Goal: Information Seeking & Learning: Check status

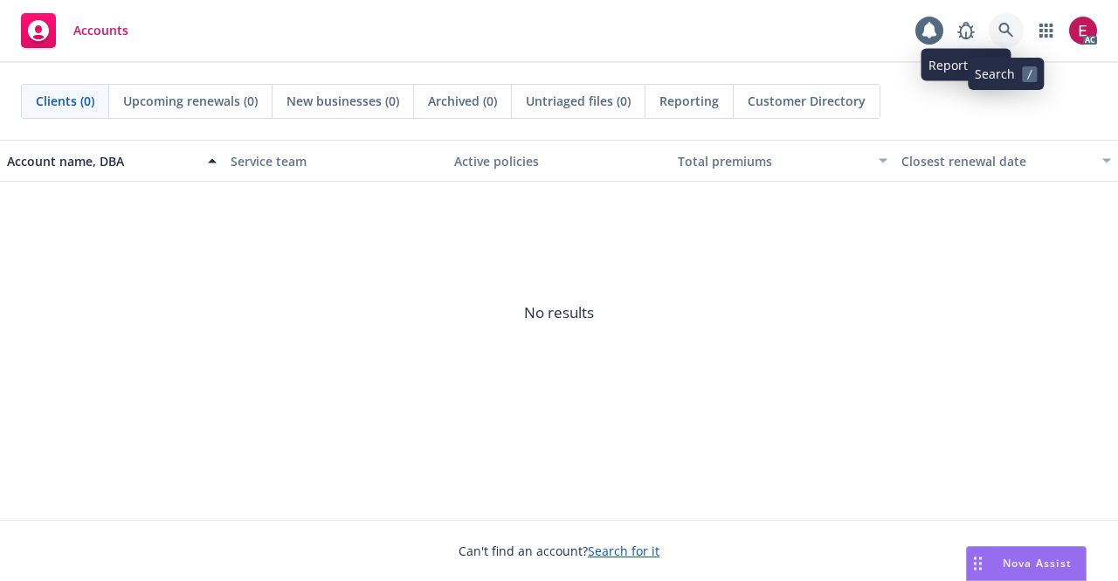
click at [995, 34] on link at bounding box center [1006, 30] width 35 height 35
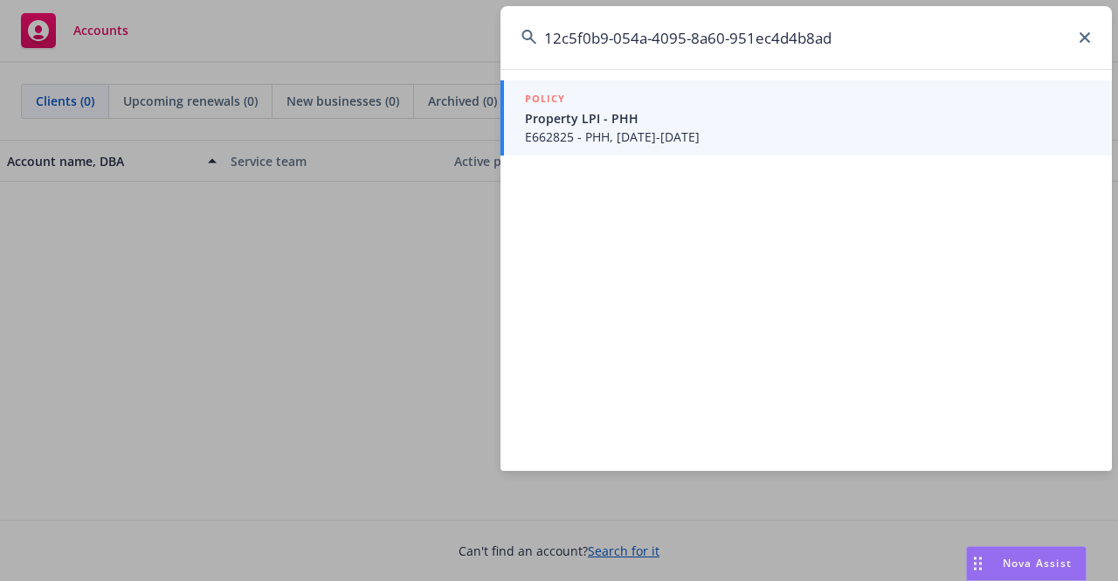
type input "12c5f0b9-054a-4095-8a60-951ec4d4b8ad"
click at [624, 121] on span "Property LPI - PHH" at bounding box center [808, 118] width 566 height 18
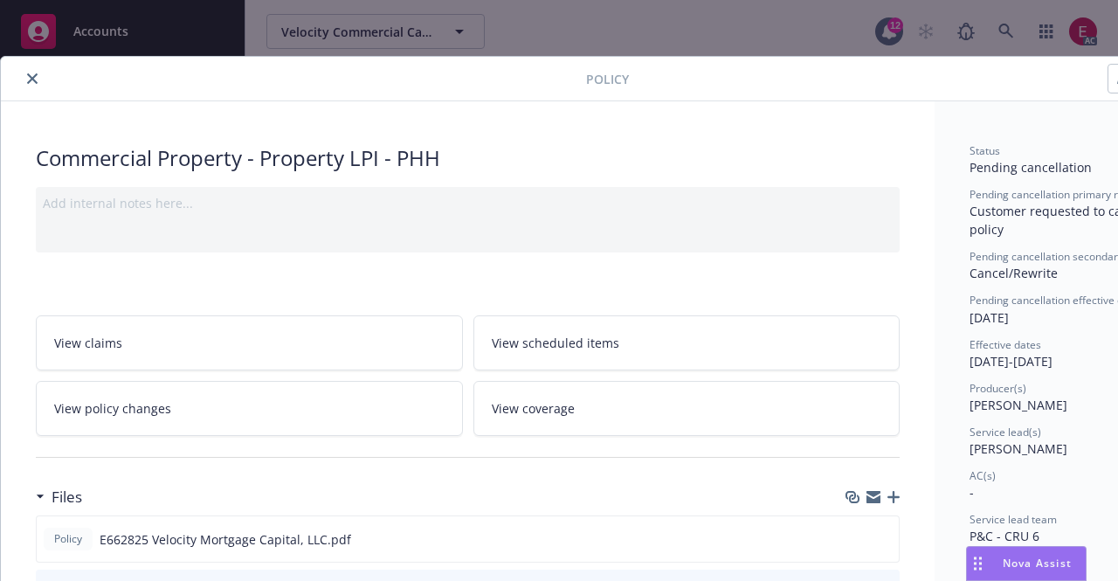
click at [37, 85] on button "close" at bounding box center [32, 78] width 21 height 21
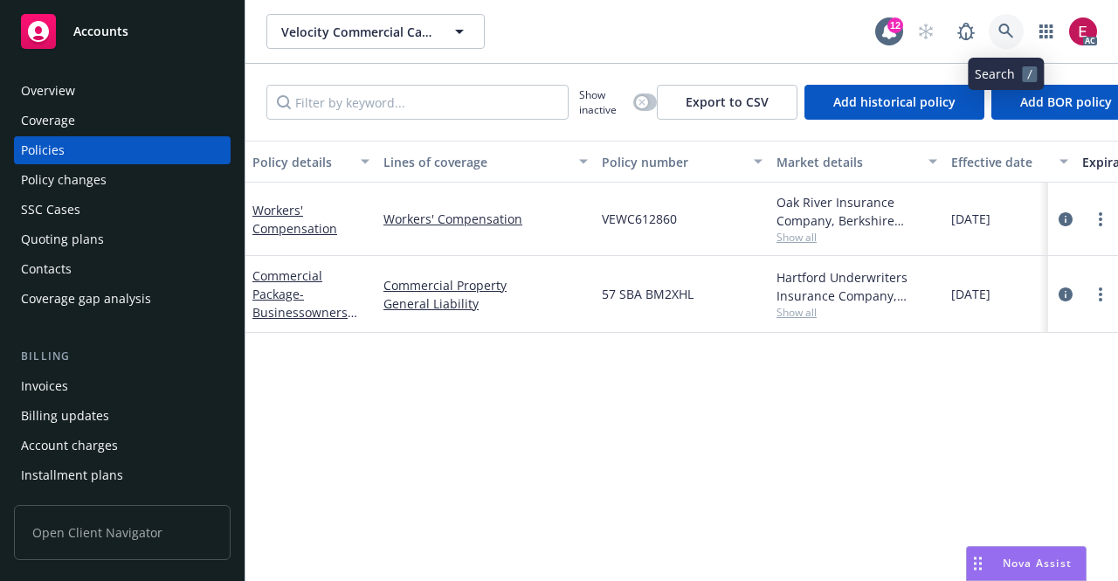
click at [1009, 25] on icon at bounding box center [1006, 32] width 16 height 16
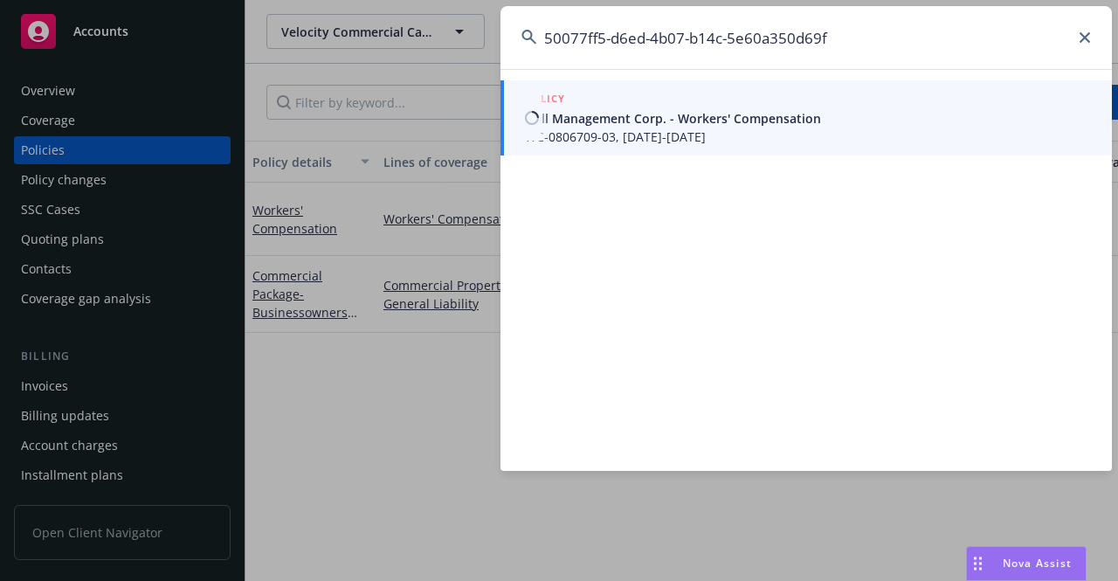
type input "50077ff5-d6ed-4b07-b14c-5e60a350d69f"
click at [665, 93] on div "POLICY" at bounding box center [808, 99] width 566 height 19
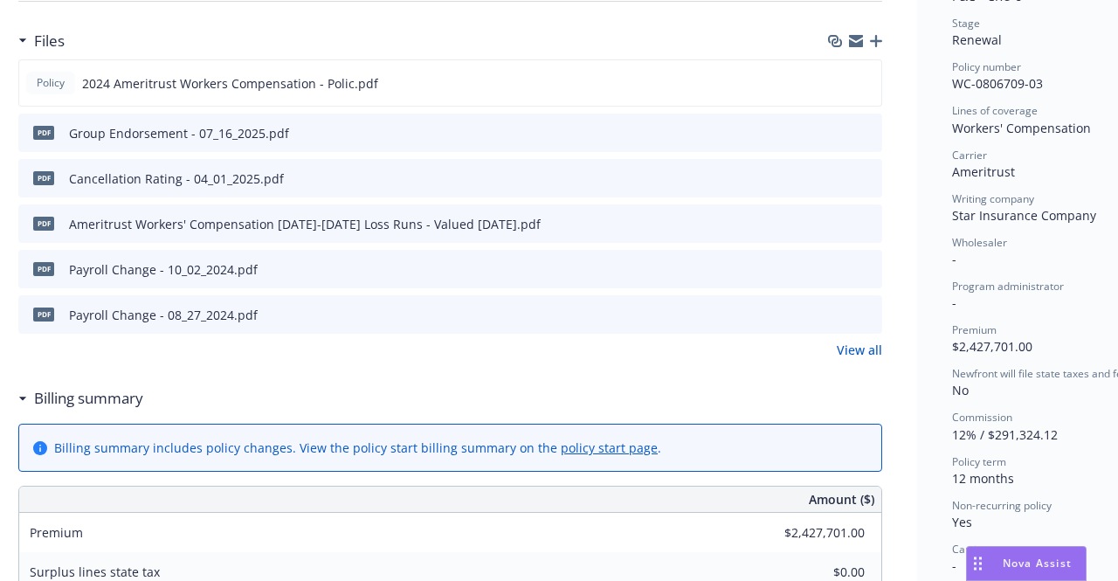
scroll to position [0, 17]
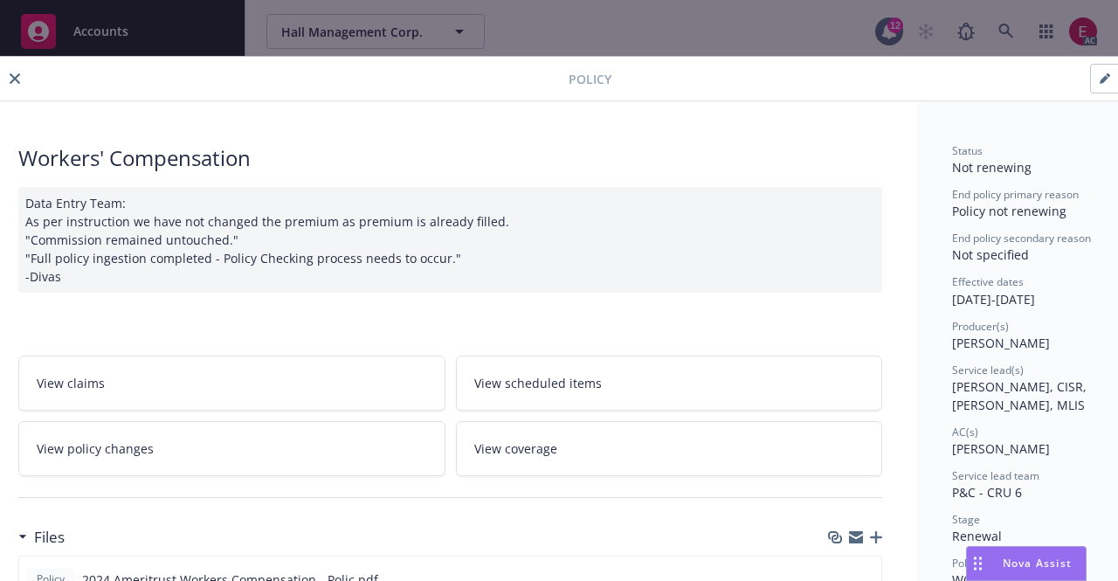
click at [9, 92] on div "Policy" at bounding box center [582, 79] width 1199 height 45
click at [22, 74] on button "close" at bounding box center [14, 78] width 21 height 21
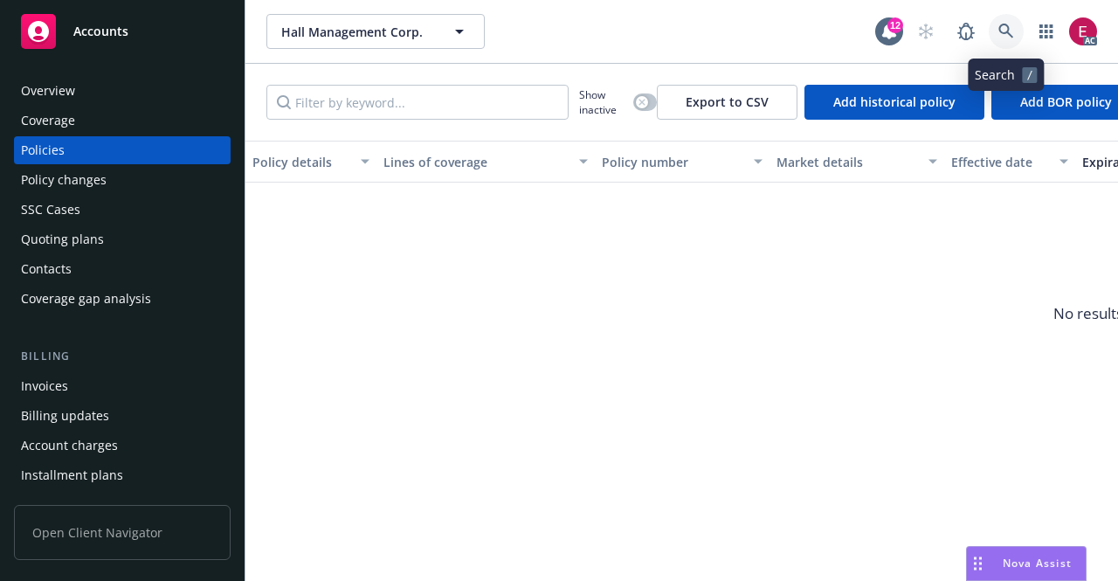
click at [1004, 18] on link at bounding box center [1006, 31] width 35 height 35
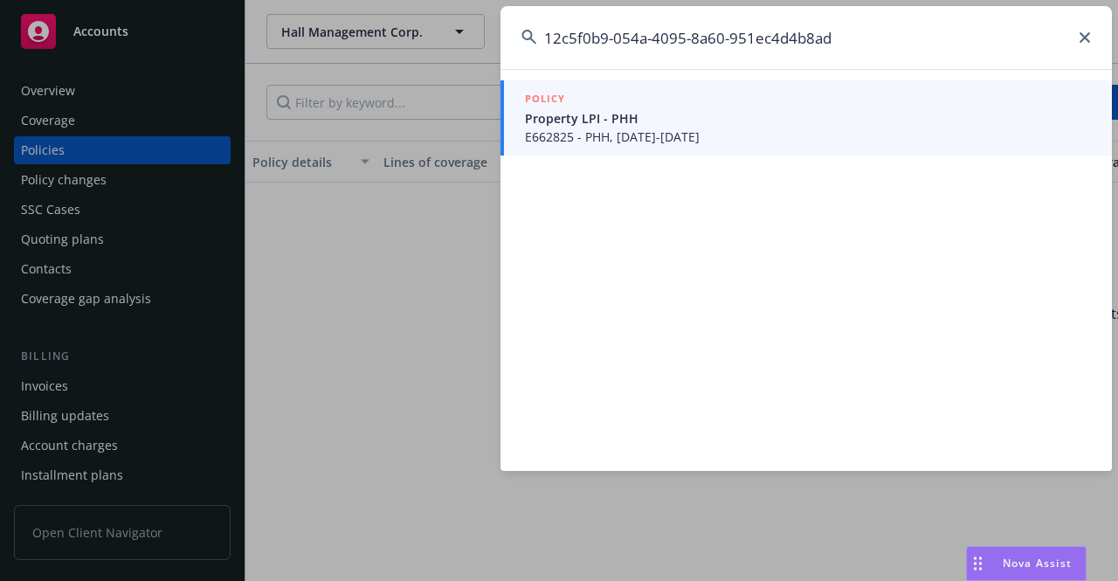
type input "12c5f0b9-054a-4095-8a60-951ec4d4b8ad"
click at [671, 116] on span "Property LPI - PHH" at bounding box center [808, 118] width 566 height 18
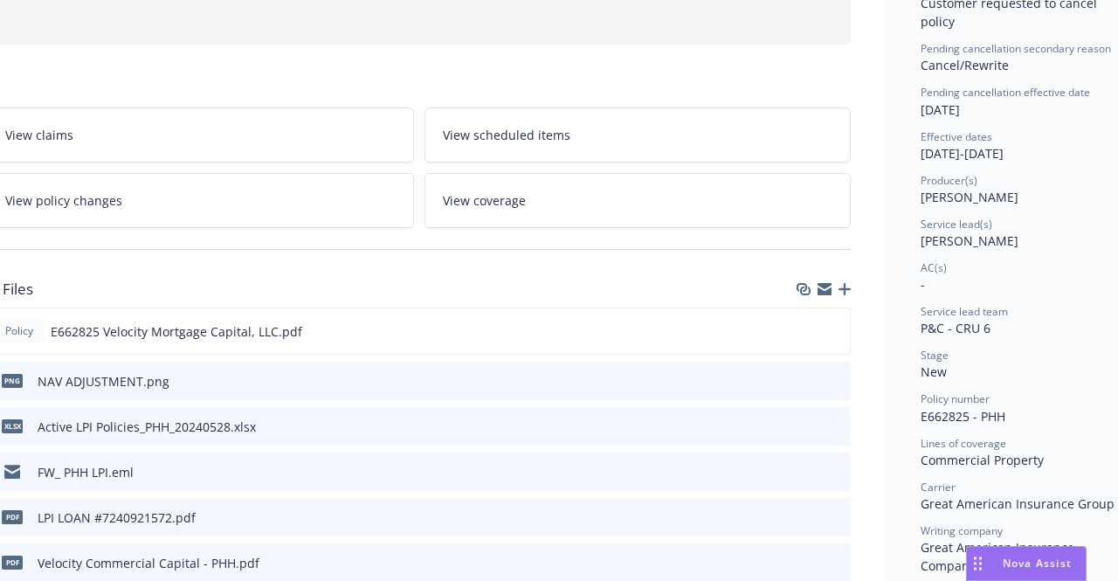
scroll to position [217, 49]
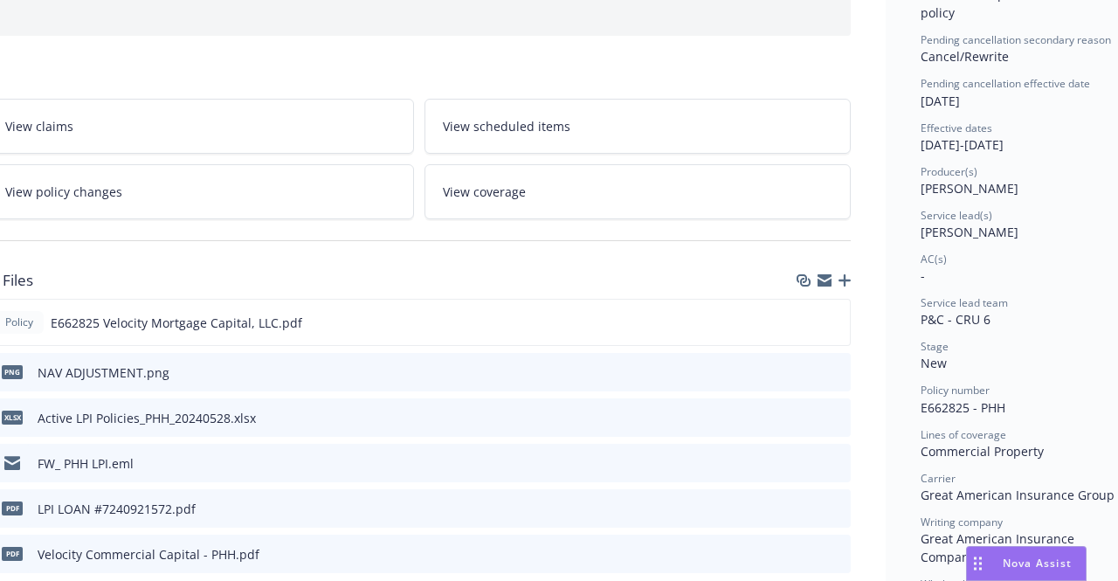
click at [148, 170] on link "View policy changes" at bounding box center [200, 191] width 427 height 55
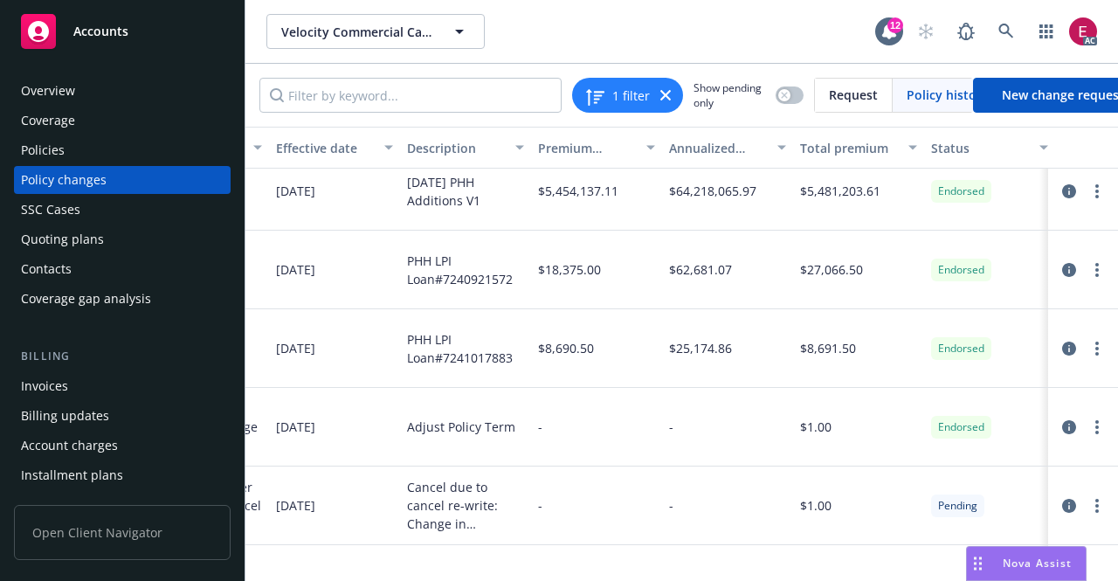
scroll to position [17, 547]
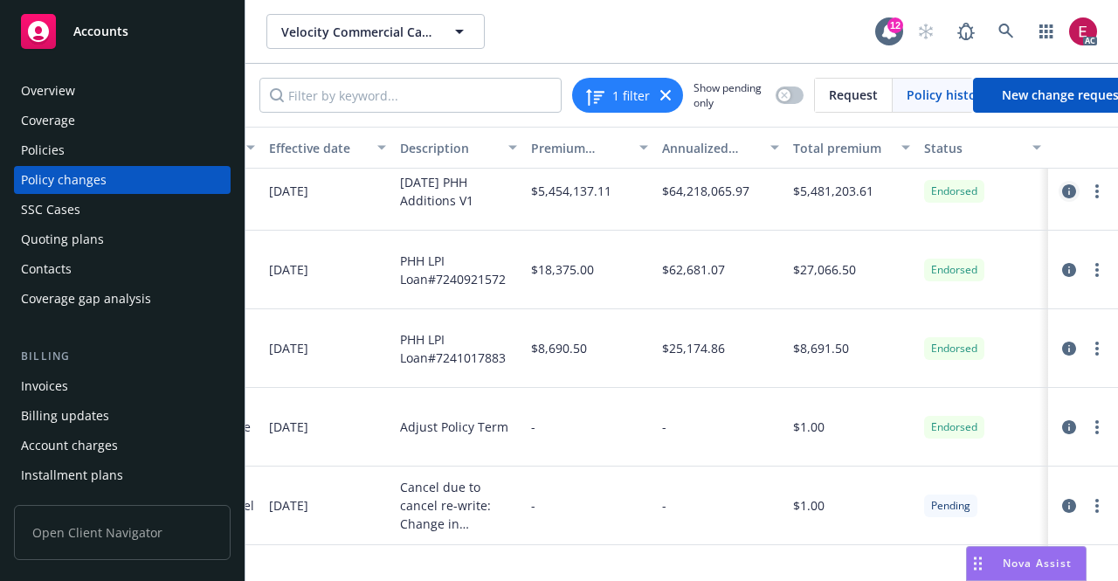
click at [1062, 185] on icon "circleInformation" at bounding box center [1069, 191] width 14 height 14
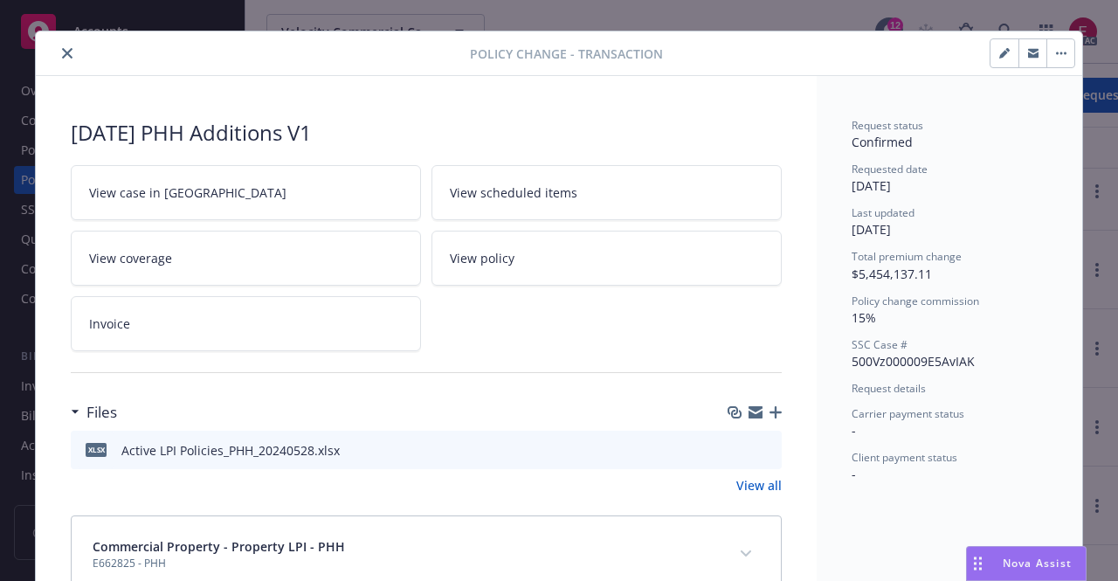
scroll to position [20, 0]
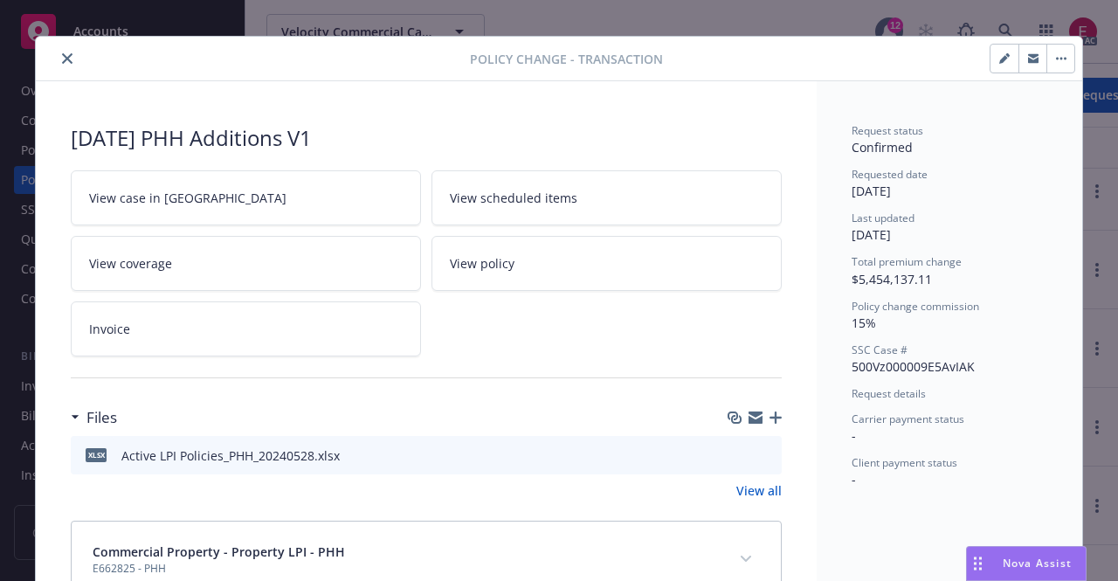
click at [63, 60] on icon "close" at bounding box center [67, 58] width 10 height 10
